Goal: Task Accomplishment & Management: Manage account settings

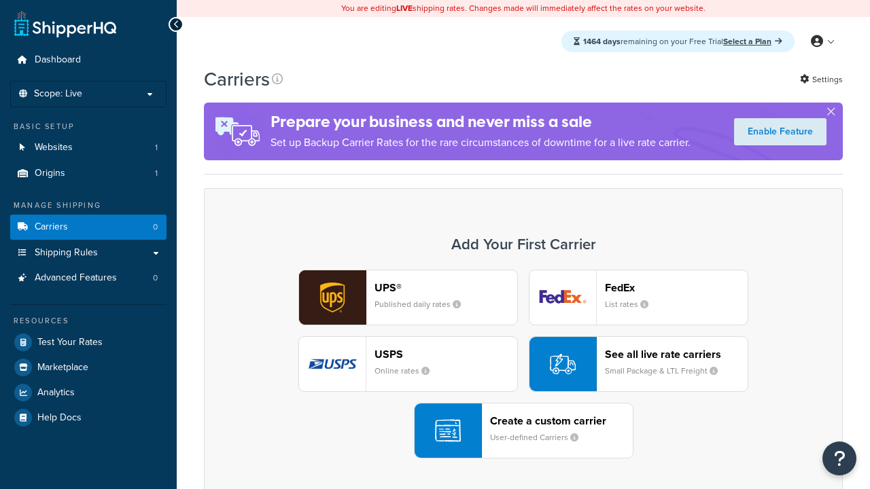
click at [523, 364] on div "UPS® Published daily rates FedEx List rates USPS Online rates See all live rate…" at bounding box center [523, 364] width 610 height 189
click at [676, 287] on header "FedEx" at bounding box center [676, 287] width 143 height 13
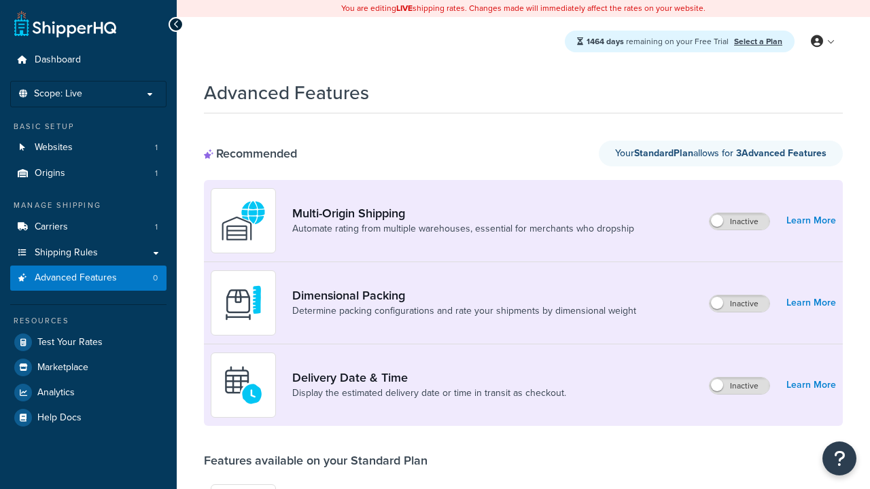
scroll to position [355, 0]
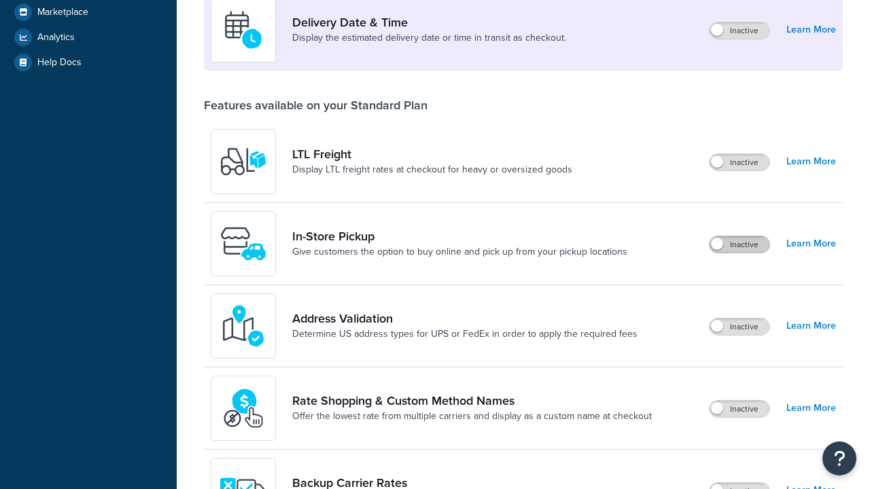
click at [739, 245] on label "Inactive" at bounding box center [739, 244] width 60 height 16
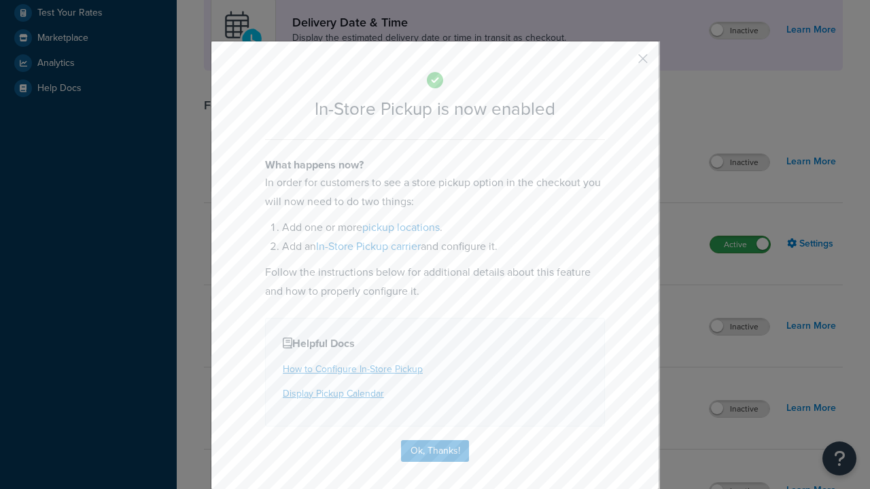
scroll to position [381, 0]
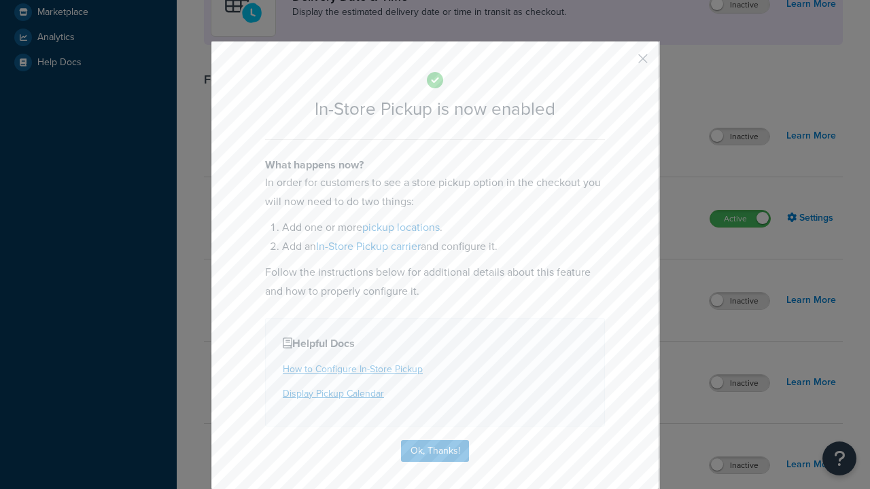
click at [622, 63] on button "button" at bounding box center [622, 63] width 3 height 3
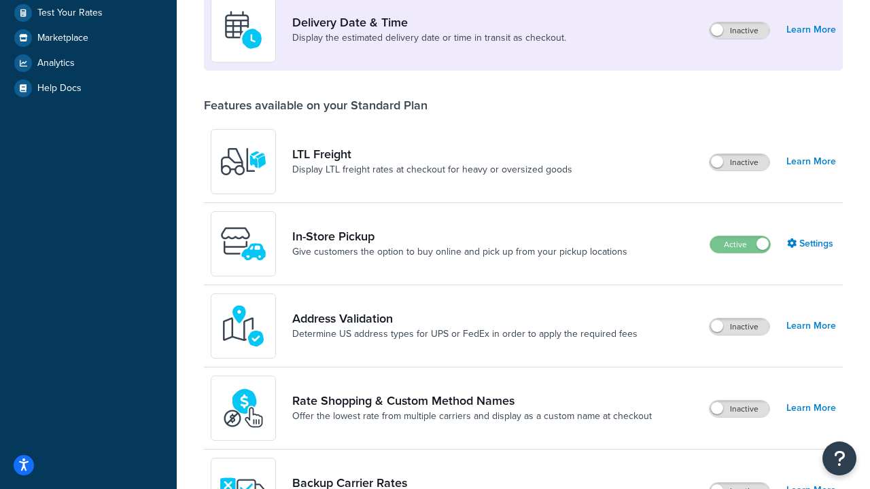
scroll to position [330, 0]
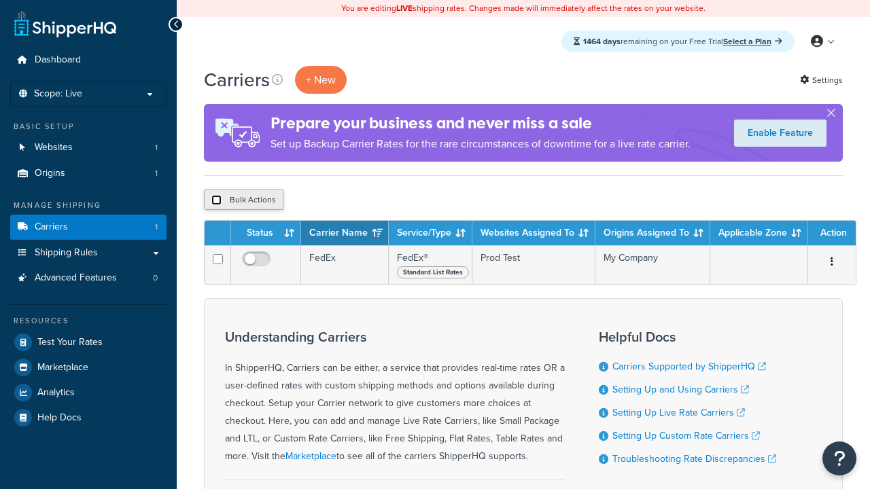
click at [216, 200] on input "checkbox" at bounding box center [216, 200] width 10 height 10
checkbox input "true"
click at [0, 0] on button "Delete" at bounding box center [0, 0] width 0 height 0
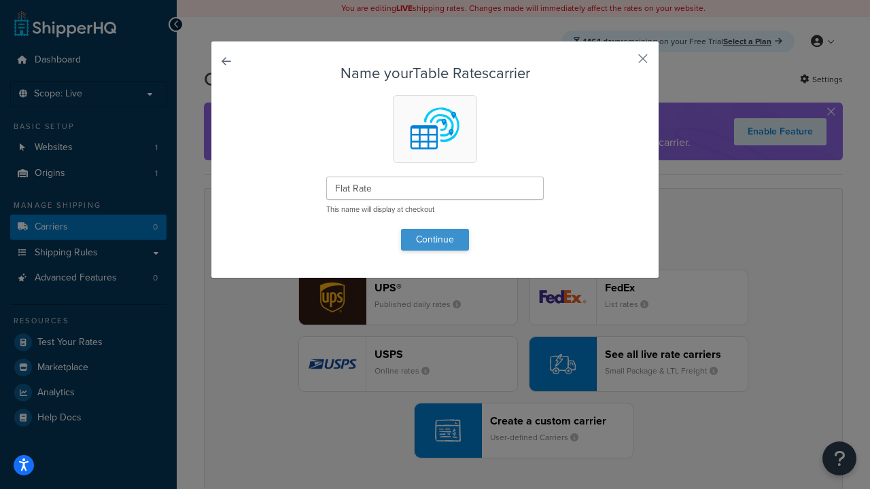
type input "Flat Rate"
click at [435, 239] on button "Continue" at bounding box center [435, 240] width 68 height 22
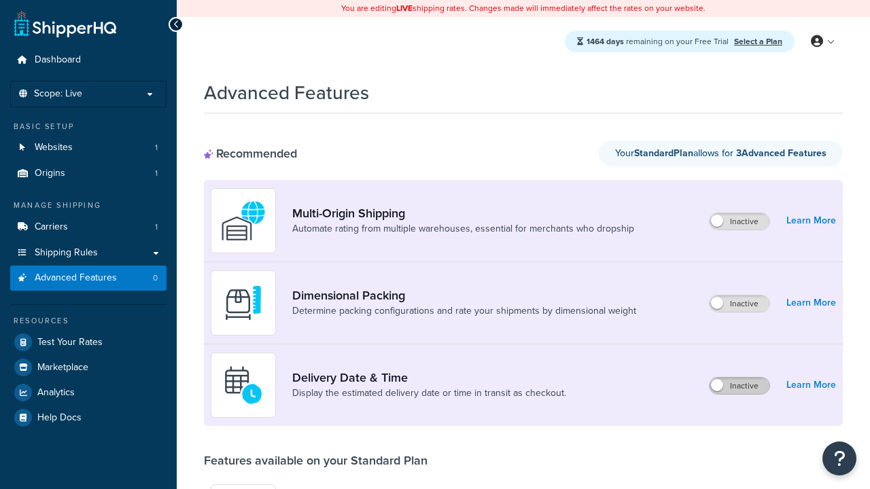
click at [739, 378] on label "Inactive" at bounding box center [739, 386] width 60 height 16
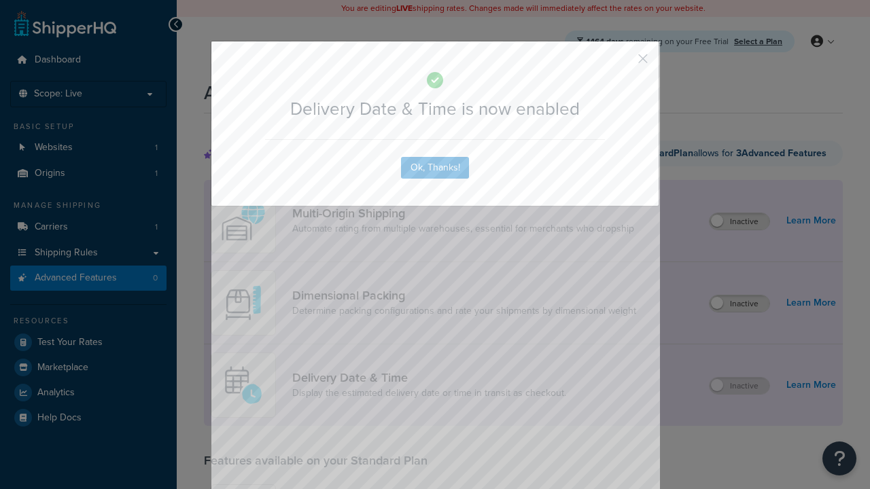
scroll to position [141, 0]
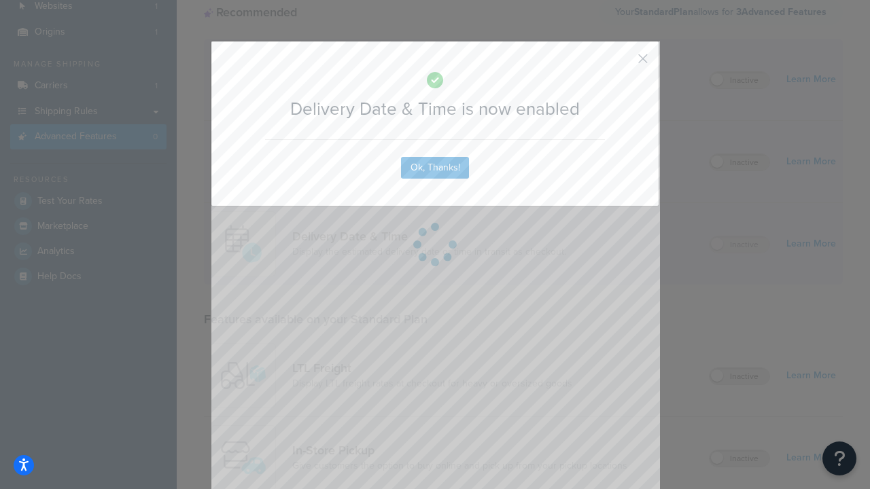
click at [622, 62] on button "button" at bounding box center [622, 63] width 3 height 3
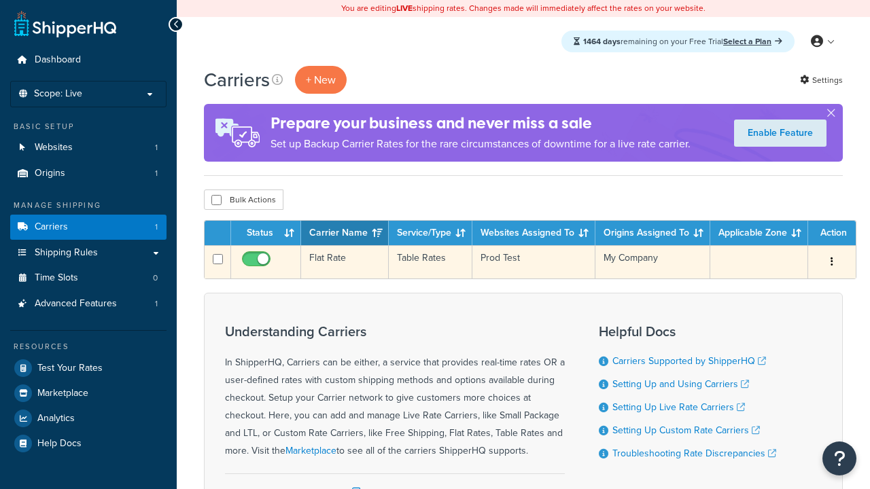
click at [345, 262] on td "Flat Rate" at bounding box center [345, 261] width 88 height 33
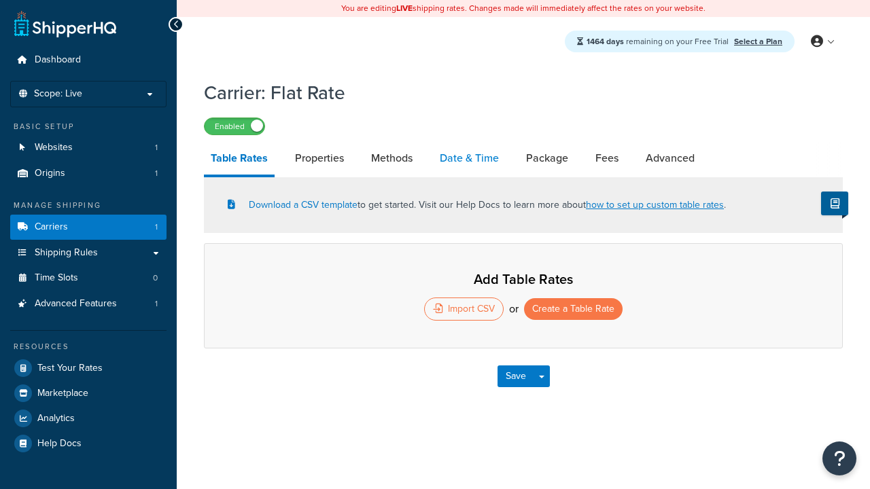
click at [469, 159] on link "Date & Time" at bounding box center [469, 158] width 73 height 33
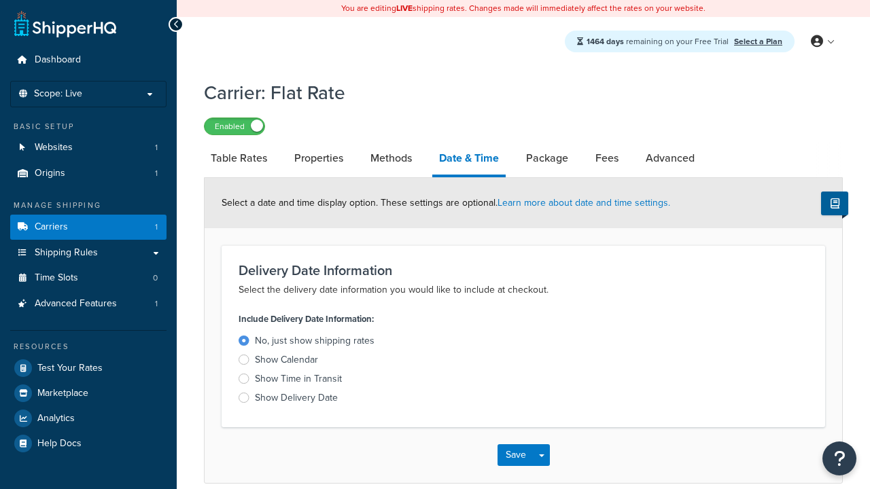
click at [296, 400] on div "Show Delivery Date" at bounding box center [296, 398] width 83 height 14
click at [0, 0] on input "Show Delivery Date" at bounding box center [0, 0] width 0 height 0
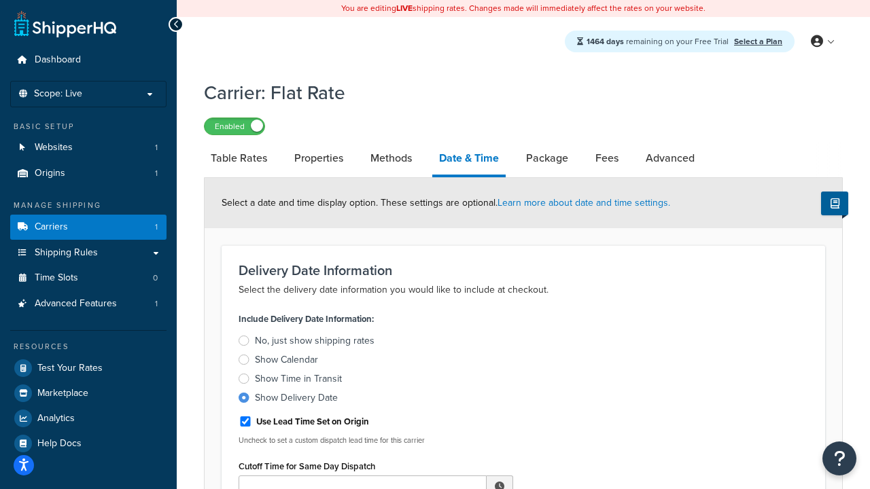
click at [296, 400] on div "Show Delivery Date" at bounding box center [296, 398] width 83 height 14
click at [0, 0] on input "Show Delivery Date" at bounding box center [0, 0] width 0 height 0
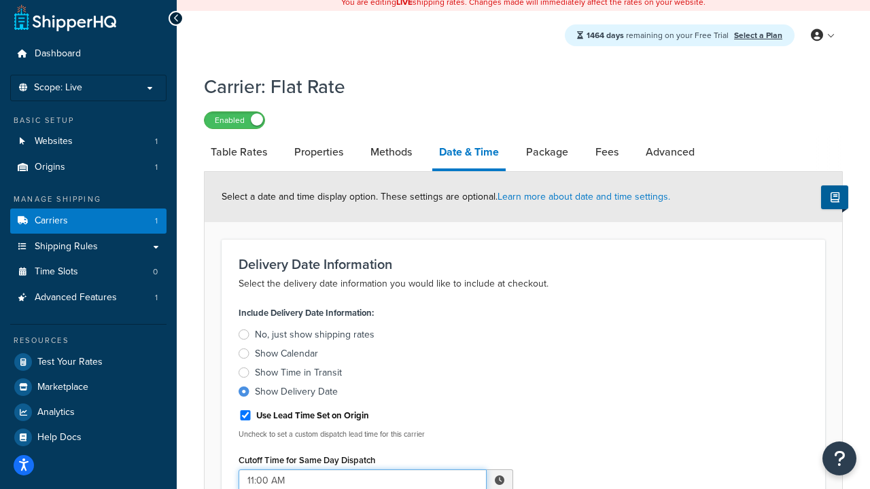
type input "11:00 AM"
type input "5"
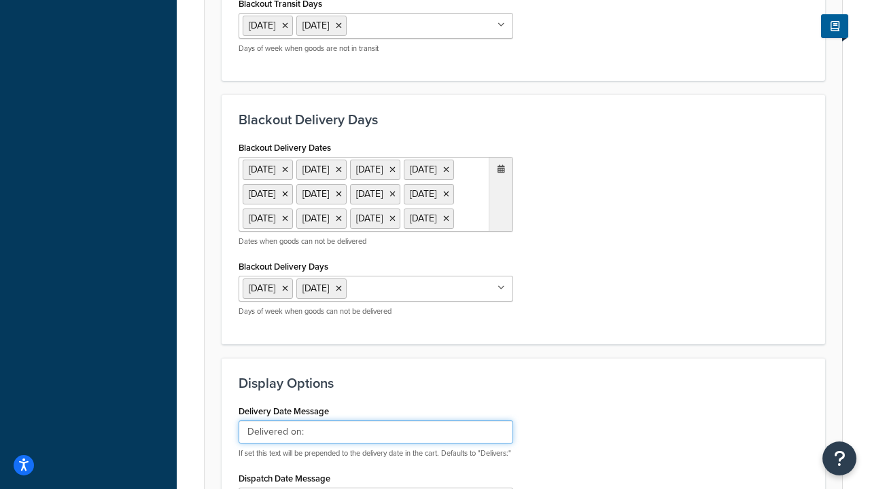
type input "Delivered on:"
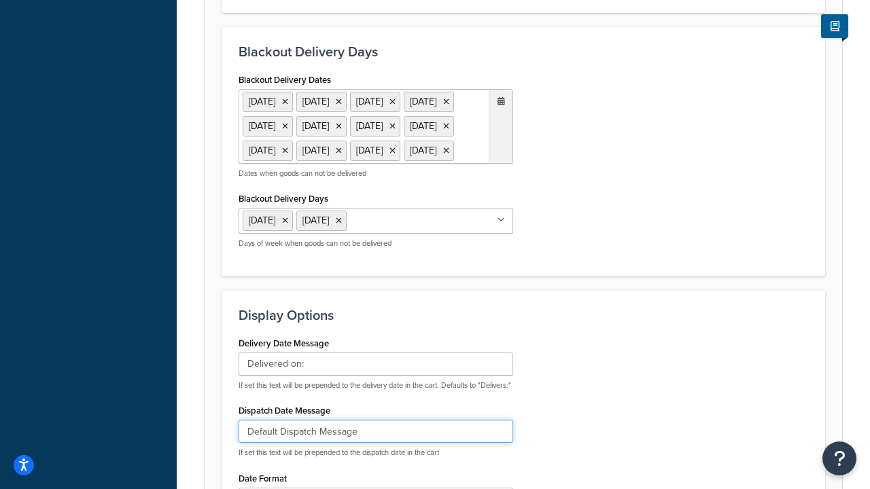
type input "Default Dispatch Message"
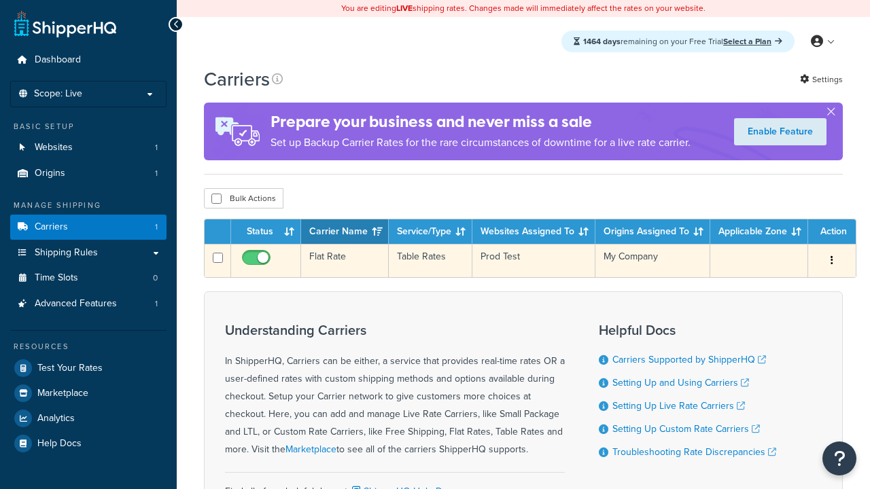
click at [345, 262] on td "Flat Rate" at bounding box center [345, 260] width 88 height 33
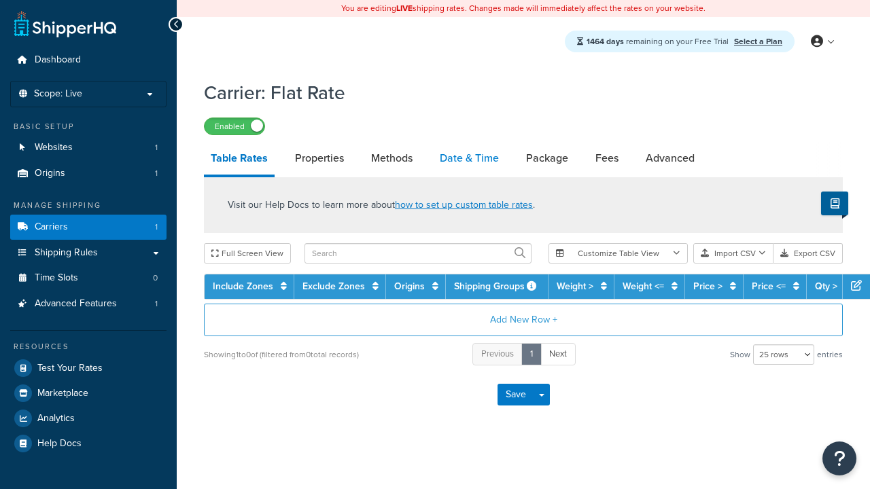
click at [469, 159] on link "Date & Time" at bounding box center [469, 158] width 73 height 33
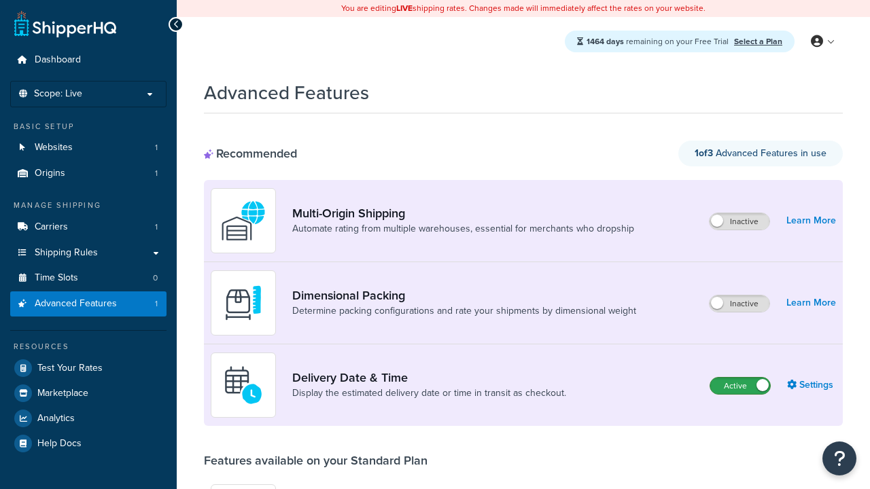
click at [740, 386] on label "Active" at bounding box center [740, 386] width 60 height 16
